Goal: Task Accomplishment & Management: Manage account settings

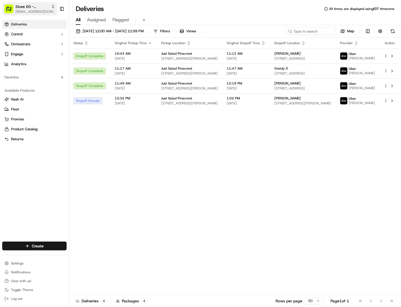
click at [30, 7] on span "Store 60 - Pinecrest (Just Salad)" at bounding box center [31, 7] width 33 height 6
type input "0"
type input "41"
click at [92, 31] on div "Store 41 - Fort Lauderdale (Just Salad)" at bounding box center [99, 28] width 80 height 11
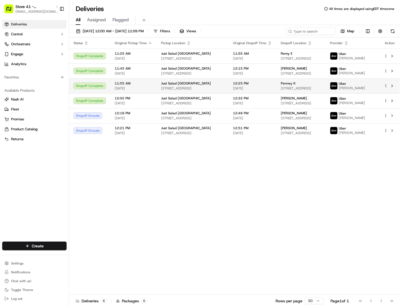
click at [303, 86] on div "Penney K 800 Corporate Dr #408, Fort Lauderdale, FL 33334, USA" at bounding box center [301, 85] width 40 height 9
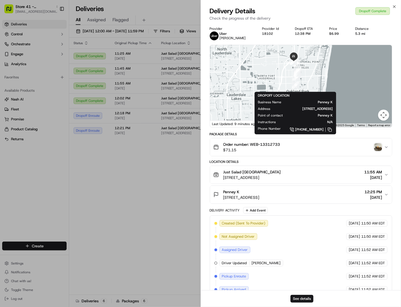
scroll to position [65, 0]
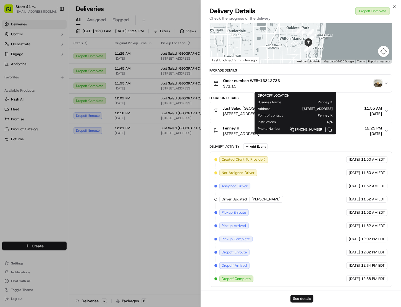
click at [302, 298] on button "See details" at bounding box center [301, 299] width 23 height 8
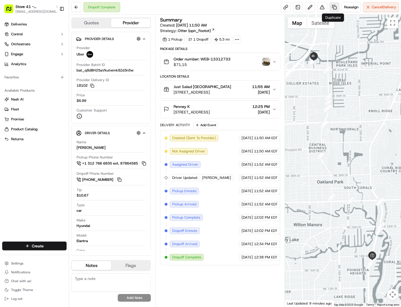
click at [333, 7] on link at bounding box center [334, 7] width 10 height 10
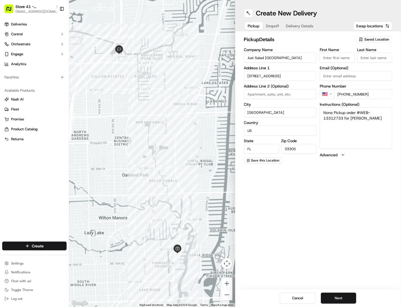
click at [270, 26] on span "Dropoff" at bounding box center [272, 26] width 13 height 6
click at [304, 25] on span "Delivery Details" at bounding box center [300, 26] width 28 height 6
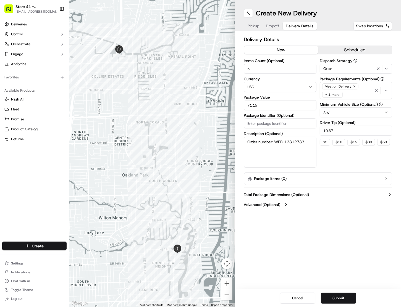
click at [339, 132] on input "10.67" at bounding box center [356, 131] width 72 height 10
type input "0"
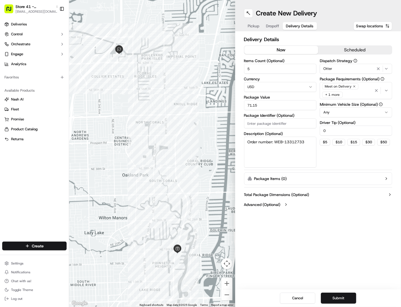
click at [338, 299] on button "Submit" at bounding box center [338, 298] width 35 height 11
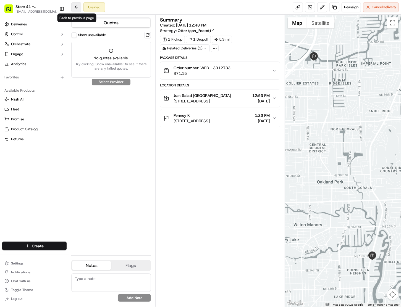
click at [75, 8] on button at bounding box center [76, 7] width 10 height 10
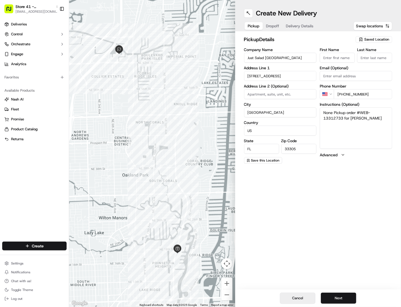
drag, startPoint x: 294, startPoint y: 283, endPoint x: 297, endPoint y: 304, distance: 21.2
click at [295, 283] on div "Create New Delivery Pickup Dropoff Delivery Details Swap locations pickup Detai…" at bounding box center [318, 153] width 166 height 307
click at [294, 295] on button "Cancel" at bounding box center [297, 298] width 35 height 11
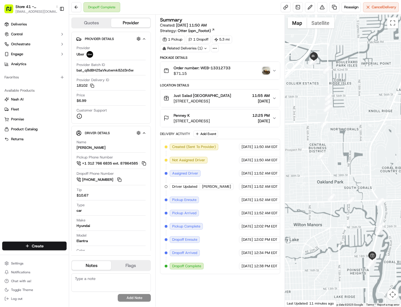
click at [263, 70] on img "button" at bounding box center [266, 71] width 8 height 8
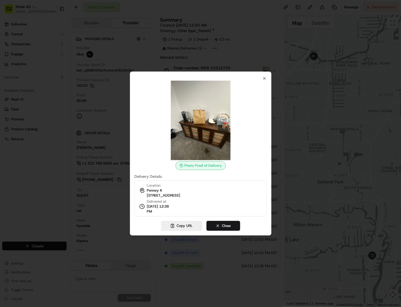
click at [251, 41] on div at bounding box center [200, 153] width 401 height 307
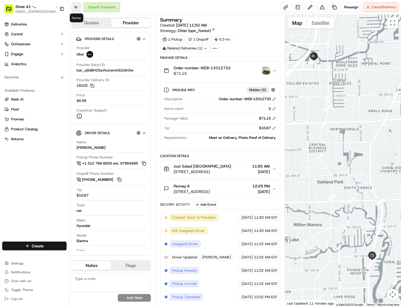
click at [74, 7] on button at bounding box center [76, 7] width 10 height 10
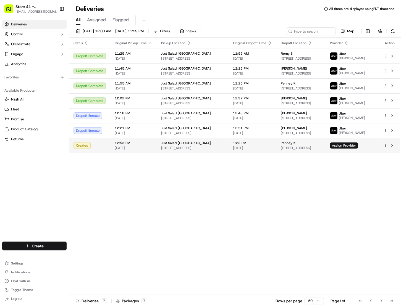
drag, startPoint x: 329, startPoint y: 196, endPoint x: 311, endPoint y: 152, distance: 48.1
click at [318, 174] on div "Status Original Pickup Time Pickup Location Original Dropoff Time Dropoff Locat…" at bounding box center [234, 167] width 331 height 258
click at [321, 150] on span "800 Corporate Dr #408, Fort Lauderdale, FL 33334, USA" at bounding box center [301, 148] width 40 height 4
click at [353, 146] on span "Assign Provider" at bounding box center [344, 146] width 28 height 6
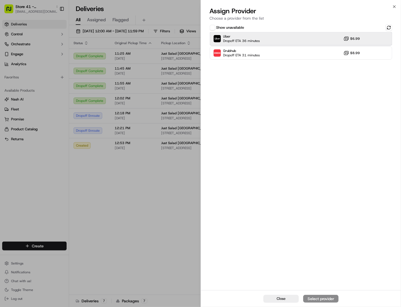
click at [322, 37] on div "Uber Dropoff ETA 36 minutes $6.99" at bounding box center [301, 38] width 183 height 13
click at [315, 300] on div "Assign Provider" at bounding box center [320, 299] width 27 height 6
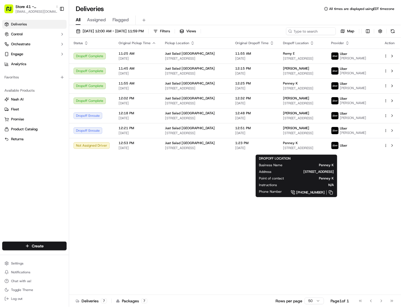
drag, startPoint x: 230, startPoint y: 203, endPoint x: 235, endPoint y: 201, distance: 5.5
click at [230, 203] on div "Status Original Pickup Time Pickup Location Original Dropoff Time Dropoff Locat…" at bounding box center [234, 167] width 331 height 258
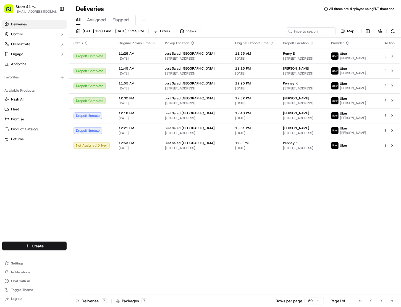
click at [190, 173] on div "Status Original Pickup Time Pickup Location Original Dropoff Time Dropoff Locat…" at bounding box center [234, 167] width 331 height 258
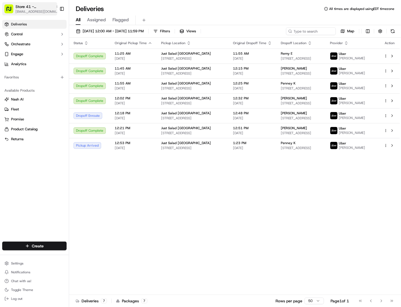
click at [23, 8] on span "Store 41 - Fort Lauderdale (Just Salad)" at bounding box center [34, 7] width 38 height 6
type input "brick"
click at [116, 28] on span "Store 48 - Brickell (Just Salad)" at bounding box center [95, 28] width 50 height 5
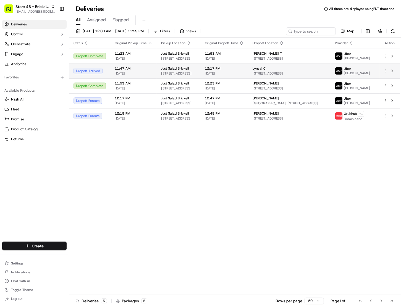
click at [286, 75] on span "1001 Brickell Bay Dr #900, Miami, FL 33131, USA" at bounding box center [290, 73] width 74 height 4
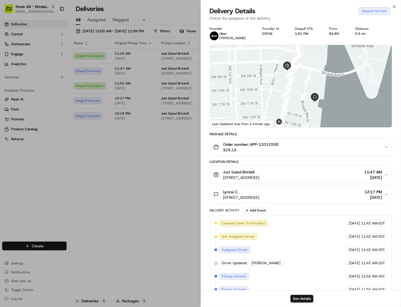
scroll to position [52, 0]
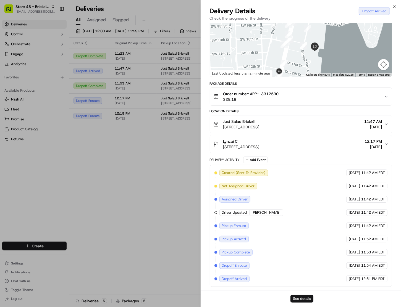
click at [305, 298] on button "See details" at bounding box center [301, 299] width 23 height 8
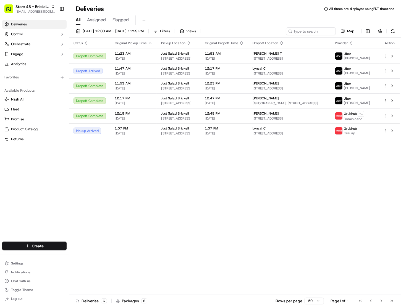
drag, startPoint x: 272, startPoint y: 221, endPoint x: 258, endPoint y: 143, distance: 79.7
click at [272, 220] on div "Status Original Pickup Time Pickup Location Original Dropoff Time Dropoff Locat…" at bounding box center [234, 167] width 331 height 258
click at [189, 166] on div "Status Original Pickup Time Pickup Location Original Dropoff Time Dropoff Locat…" at bounding box center [234, 167] width 331 height 258
click at [32, 11] on span "[EMAIL_ADDRESS][DOMAIN_NAME]" at bounding box center [35, 11] width 40 height 4
type input "101"
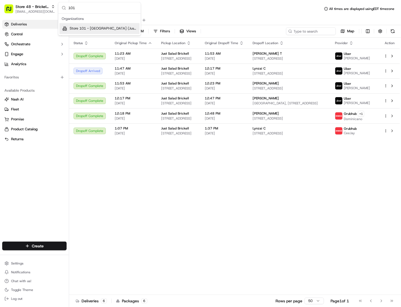
click at [120, 29] on span "Store 101 - [GEOGRAPHIC_DATA] (Just Salad)" at bounding box center [104, 28] width 68 height 5
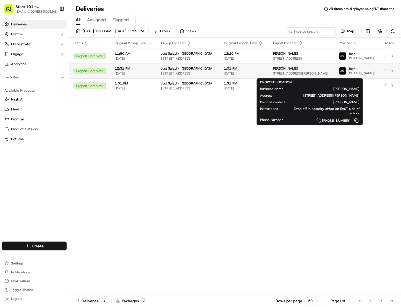
click at [289, 76] on span "11000 Holmberg Rd, Parkland, FL 33076, USA" at bounding box center [301, 73] width 58 height 4
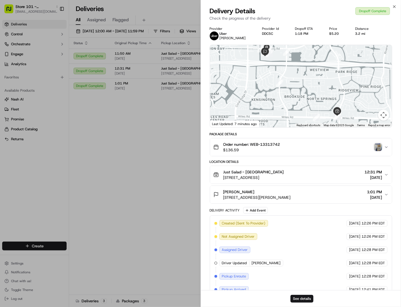
click at [270, 140] on button "Order number: WEB-13313742 $136.59" at bounding box center [301, 147] width 182 height 18
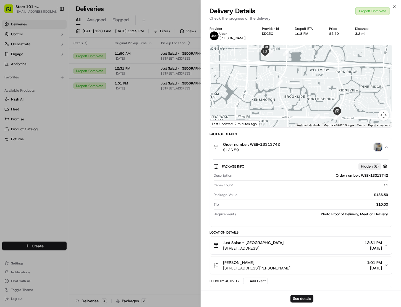
click at [269, 144] on span "Order number: WEB-13313742" at bounding box center [251, 145] width 57 height 6
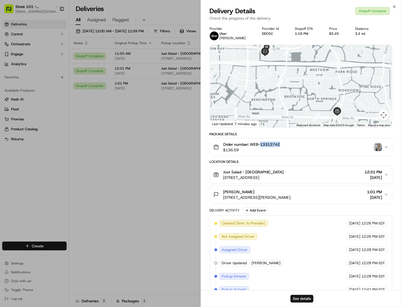
copy span "13313742"
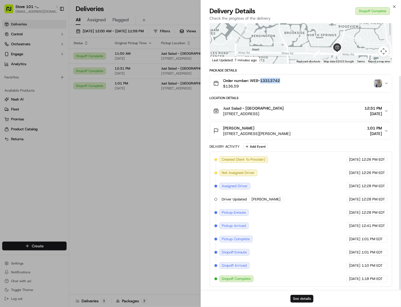
click at [306, 300] on button "See details" at bounding box center [301, 299] width 23 height 8
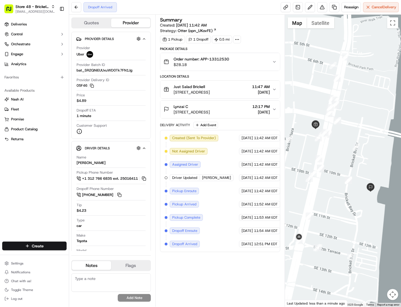
click at [99, 285] on textarea at bounding box center [111, 283] width 80 height 19
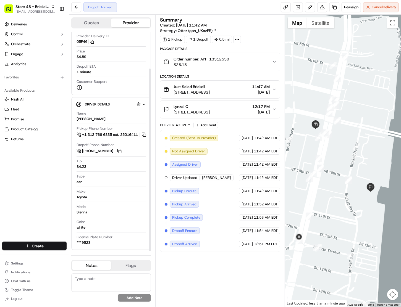
click at [85, 280] on textarea at bounding box center [111, 283] width 80 height 19
type textarea "por favor deje esta orden con el cliente"
click at [130, 296] on button "Add Note" at bounding box center [134, 298] width 33 height 8
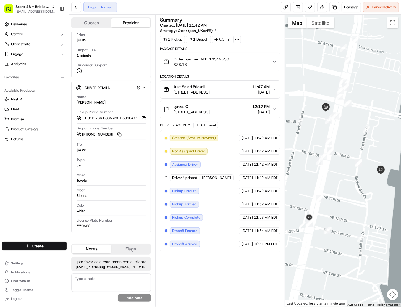
drag, startPoint x: 312, startPoint y: 236, endPoint x: 322, endPoint y: 217, distance: 21.3
click at [322, 217] on div at bounding box center [343, 161] width 116 height 292
click at [332, 8] on link at bounding box center [334, 7] width 10 height 10
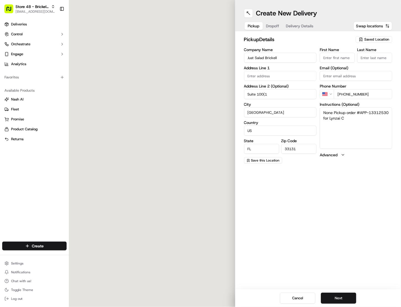
type input "800 Brickell Ave"
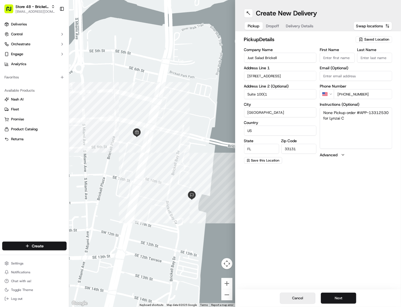
click at [299, 298] on button "Cancel" at bounding box center [297, 298] width 35 height 11
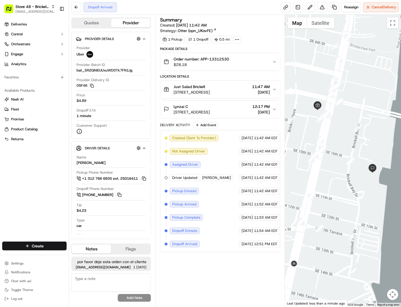
drag, startPoint x: 331, startPoint y: 164, endPoint x: 338, endPoint y: 172, distance: 10.7
click at [338, 172] on div at bounding box center [343, 161] width 116 height 292
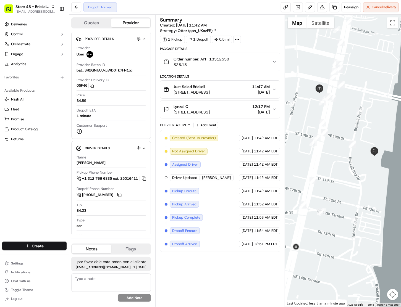
drag, startPoint x: 340, startPoint y: 198, endPoint x: 342, endPoint y: 181, distance: 17.8
click at [342, 181] on div at bounding box center [343, 161] width 116 height 292
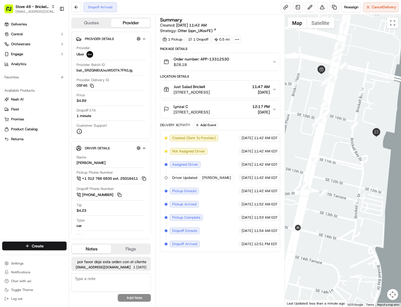
drag, startPoint x: 311, startPoint y: 256, endPoint x: 322, endPoint y: 245, distance: 15.7
click at [322, 245] on div at bounding box center [343, 161] width 116 height 292
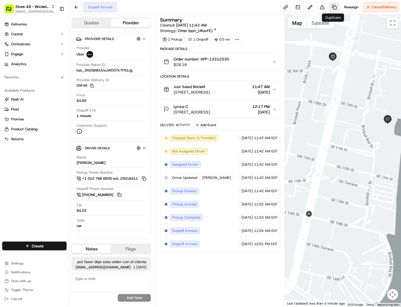
click at [331, 7] on link at bounding box center [334, 7] width 10 height 10
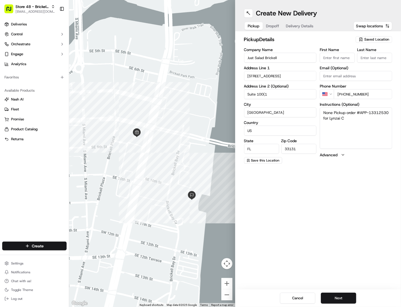
click at [273, 26] on span "Dropoff" at bounding box center [272, 26] width 13 height 6
click at [297, 25] on span "Delivery Details" at bounding box center [300, 26] width 28 height 6
click at [273, 24] on span "Dropoff" at bounding box center [272, 26] width 13 height 6
click at [253, 26] on span "Pickup" at bounding box center [254, 26] width 12 height 6
click at [273, 27] on span "Dropoff" at bounding box center [272, 26] width 13 height 6
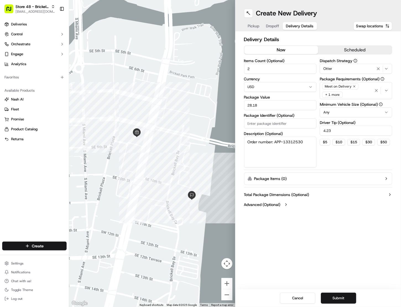
click at [302, 27] on span "Delivery Details" at bounding box center [300, 26] width 28 height 6
drag, startPoint x: 270, startPoint y: 27, endPoint x: 258, endPoint y: 27, distance: 12.2
click at [269, 27] on span "Dropoff" at bounding box center [272, 26] width 13 height 6
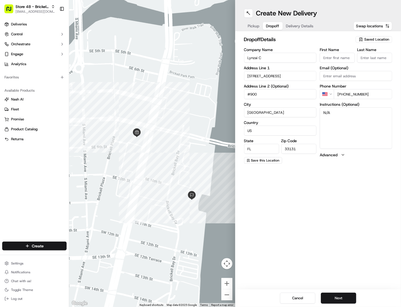
click at [255, 27] on span "Pickup" at bounding box center [254, 26] width 12 height 6
click at [299, 27] on span "Delivery Details" at bounding box center [300, 26] width 28 height 6
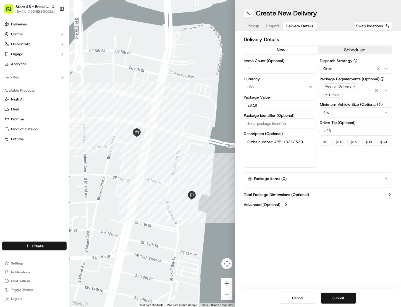
click at [332, 297] on button "Submit" at bounding box center [338, 298] width 35 height 11
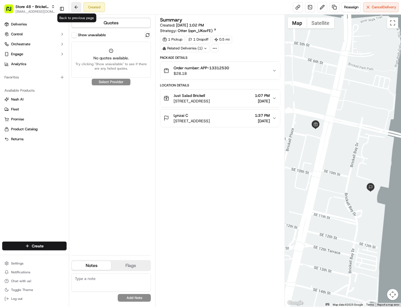
click at [74, 6] on button at bounding box center [76, 7] width 10 height 10
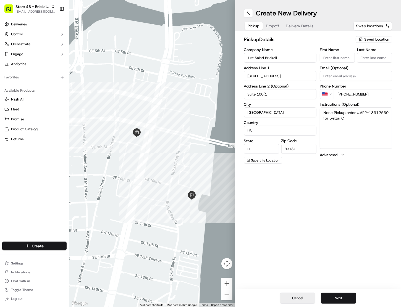
click at [302, 300] on button "Cancel" at bounding box center [297, 298] width 35 height 11
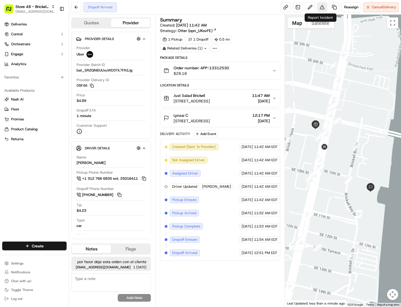
click at [318, 9] on button at bounding box center [322, 7] width 10 height 10
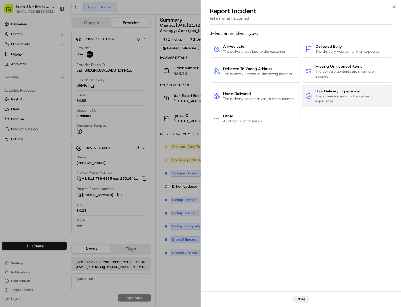
click at [351, 95] on span "There were issues with the delivery experience" at bounding box center [351, 99] width 73 height 10
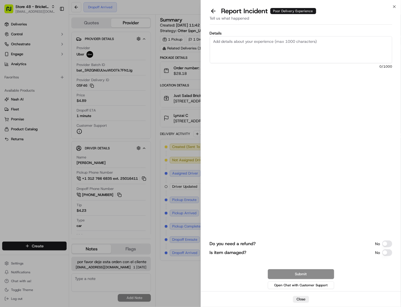
click at [246, 53] on textarea "Details" at bounding box center [301, 49] width 183 height 27
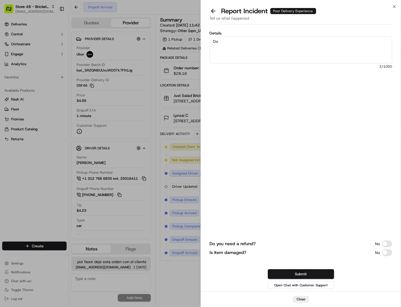
type textarea "D"
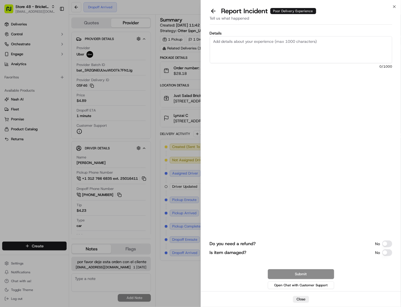
drag, startPoint x: 302, startPoint y: 297, endPoint x: 290, endPoint y: 290, distance: 14.5
click at [302, 297] on button "Close" at bounding box center [301, 299] width 16 height 7
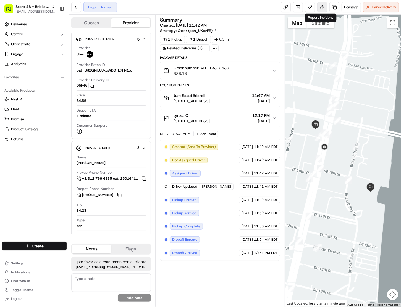
click at [320, 8] on button at bounding box center [322, 7] width 10 height 10
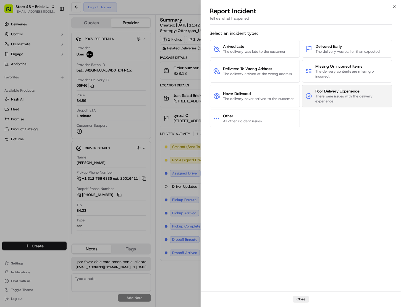
click at [336, 100] on span "There were issues with the delivery experience" at bounding box center [351, 99] width 73 height 10
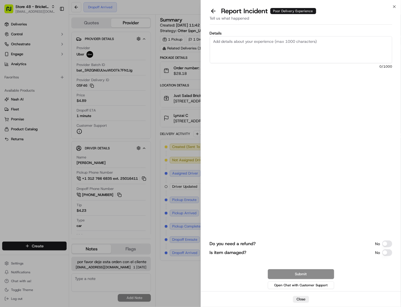
click at [260, 56] on textarea "Details" at bounding box center [301, 49] width 183 height 27
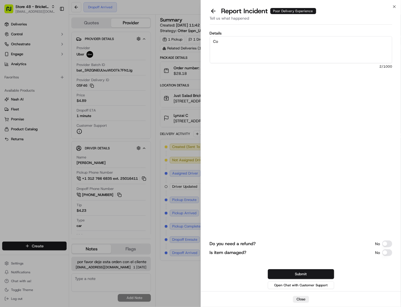
type textarea "C"
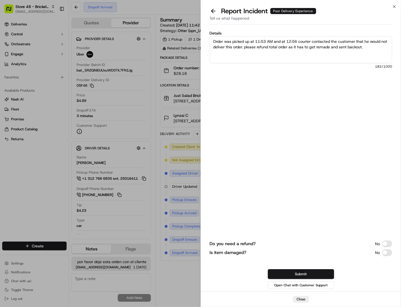
click at [358, 48] on textarea "Order was picked up at 11:53 AM and at 12:56 courier contacted the customer tha…" at bounding box center [301, 49] width 183 height 27
type textarea "Order was picked up at 11:53 AM and at 12:56 courier contacted the customer tha…"
click at [388, 245] on button "Do you need a refund?" at bounding box center [387, 244] width 10 height 7
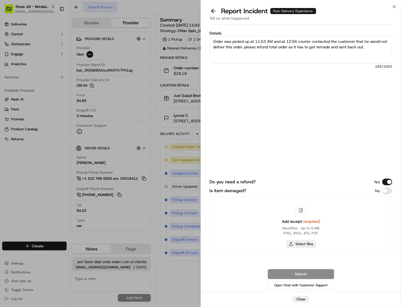
click at [301, 243] on button "Select files" at bounding box center [300, 244] width 29 height 8
type input "C:\fakepath\Screenshot 2025-09-19 at 1.00.49 PM.png"
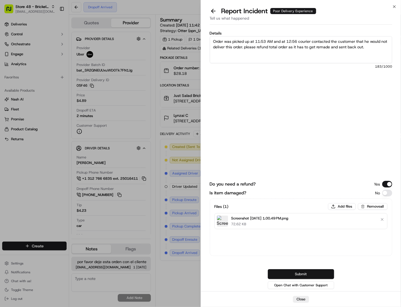
click at [300, 273] on button "Submit" at bounding box center [301, 274] width 66 height 10
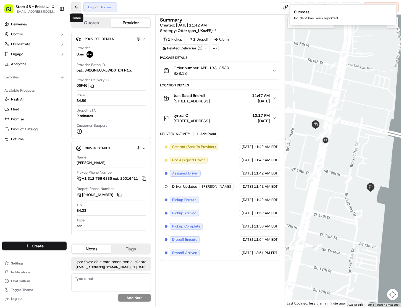
click at [79, 6] on button at bounding box center [76, 7] width 10 height 10
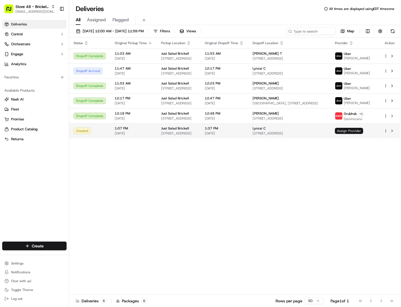
click at [360, 134] on span "Assign Provider" at bounding box center [349, 131] width 28 height 6
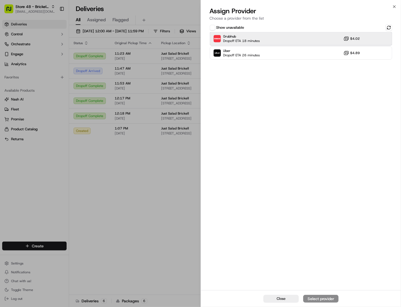
click at [283, 40] on div "Grubhub Dropoff ETA 18 minutes $4.02" at bounding box center [301, 38] width 183 height 13
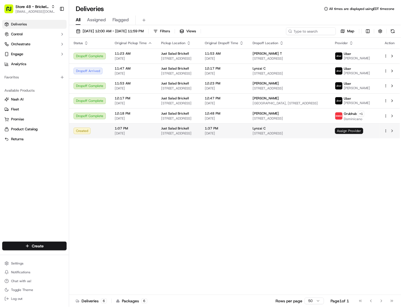
click at [350, 131] on span "Assign Provider" at bounding box center [349, 131] width 28 height 6
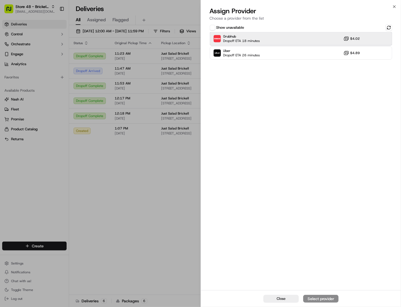
click at [330, 40] on div "Grubhub Dropoff ETA 18 minutes $4.02" at bounding box center [301, 38] width 183 height 13
click at [329, 297] on div "Assign Provider" at bounding box center [320, 299] width 27 height 6
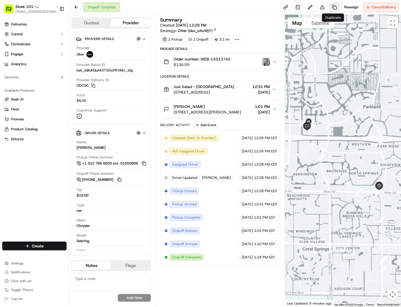
click at [333, 7] on link at bounding box center [334, 7] width 10 height 10
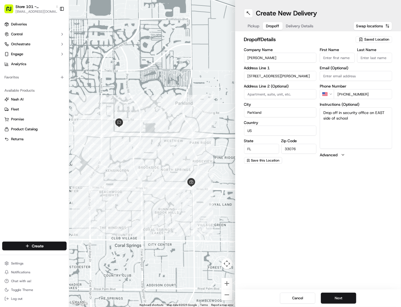
drag, startPoint x: 271, startPoint y: 26, endPoint x: 295, endPoint y: 25, distance: 24.3
click at [271, 26] on span "Dropoff" at bounding box center [272, 26] width 13 height 6
click at [303, 26] on span "Delivery Details" at bounding box center [300, 26] width 28 height 6
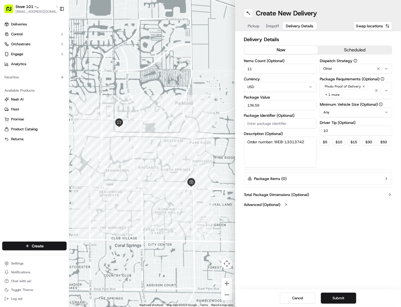
click at [334, 132] on input "10" at bounding box center [356, 131] width 72 height 10
click at [334, 132] on input "100" at bounding box center [356, 131] width 72 height 10
type input "1"
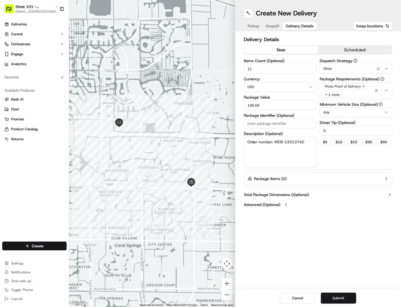
type input "0"
click at [272, 27] on span "Dropoff" at bounding box center [272, 26] width 13 height 6
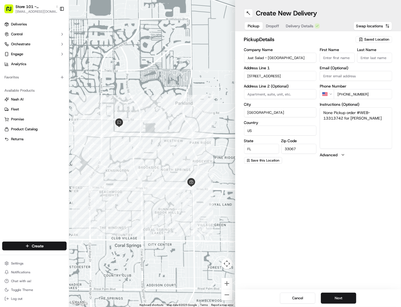
click at [246, 22] on button "Pickup" at bounding box center [254, 26] width 18 height 8
click at [301, 25] on span "Delivery Details" at bounding box center [300, 26] width 28 height 6
drag, startPoint x: 274, startPoint y: 24, endPoint x: 254, endPoint y: 23, distance: 20.5
click at [271, 24] on span "Dropoff" at bounding box center [272, 26] width 13 height 6
click at [254, 23] on span "Pickup" at bounding box center [254, 26] width 12 height 6
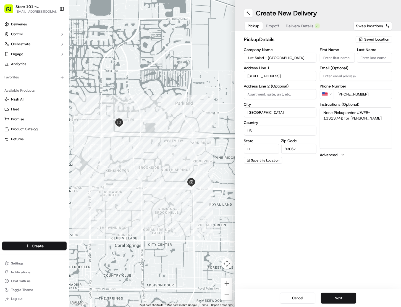
click at [297, 23] on span "Delivery Details" at bounding box center [300, 26] width 28 height 6
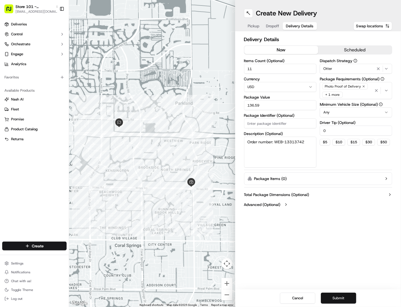
click at [332, 293] on button "Submit" at bounding box center [338, 298] width 35 height 11
